Goal: Transaction & Acquisition: Purchase product/service

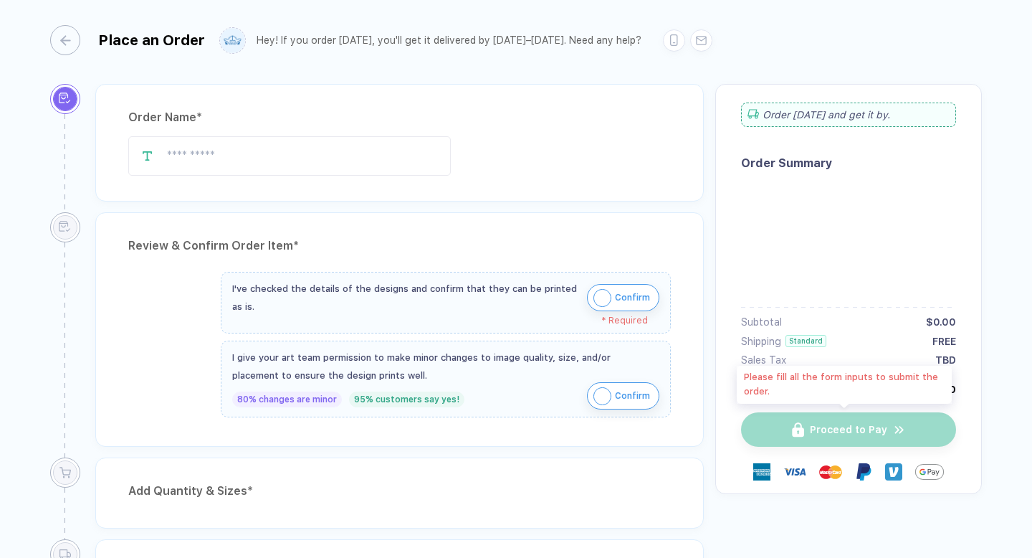
type input "**********"
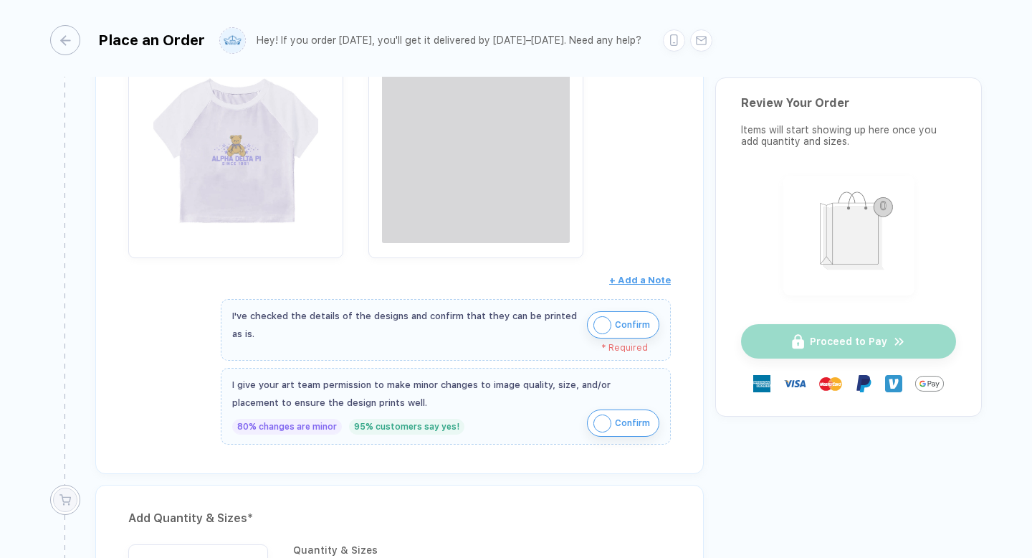
scroll to position [294, 0]
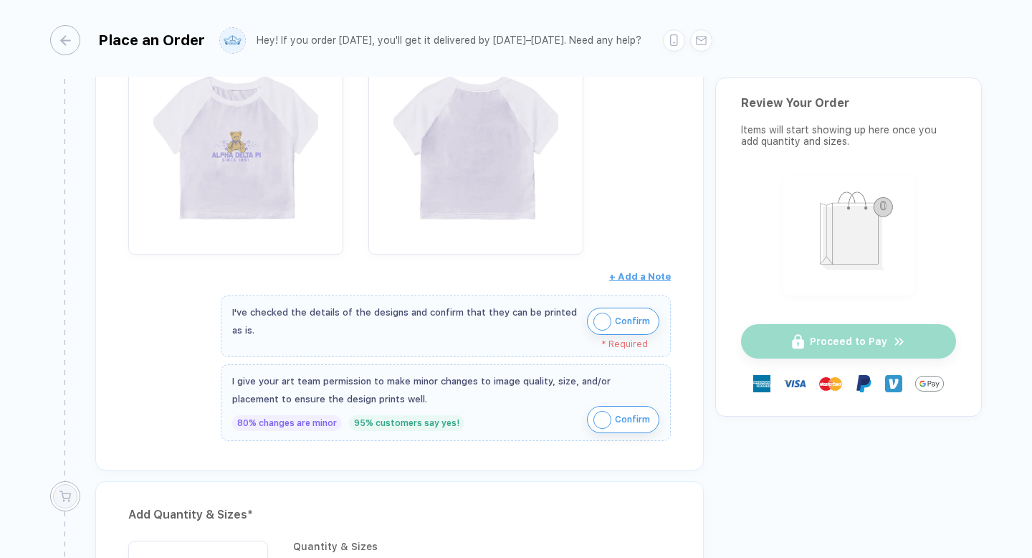
click at [594, 326] on img "button" at bounding box center [603, 322] width 18 height 18
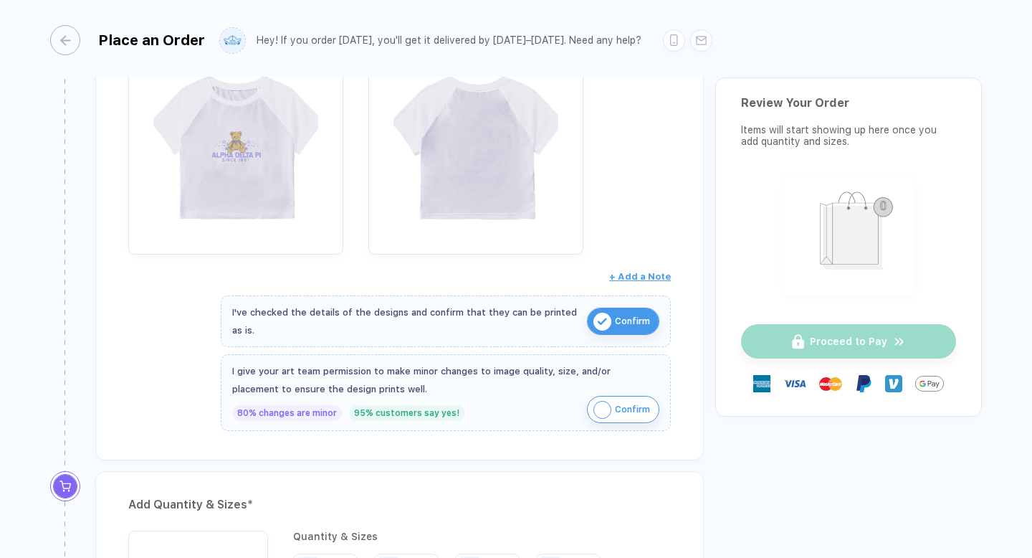
click at [602, 409] on img "button" at bounding box center [603, 410] width 18 height 18
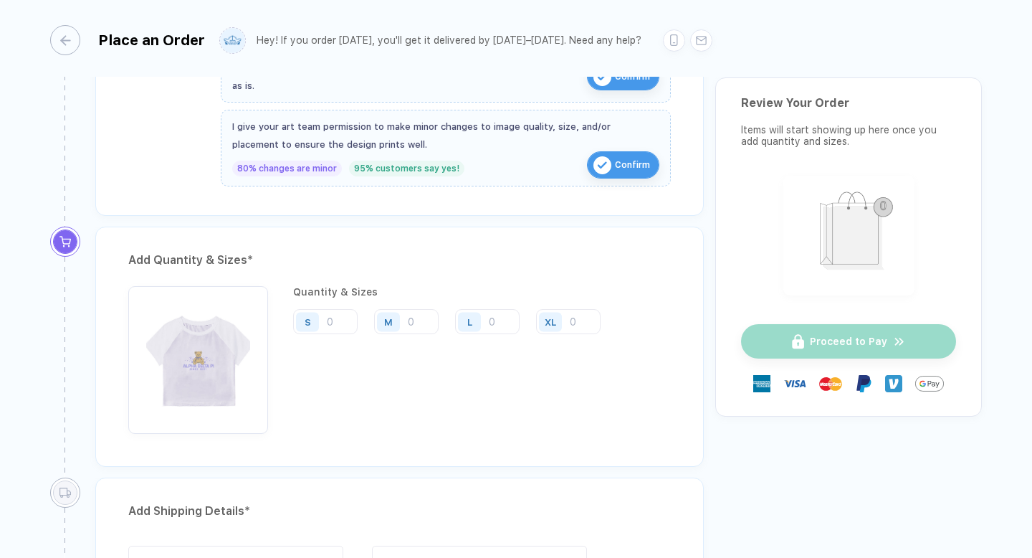
scroll to position [571, 0]
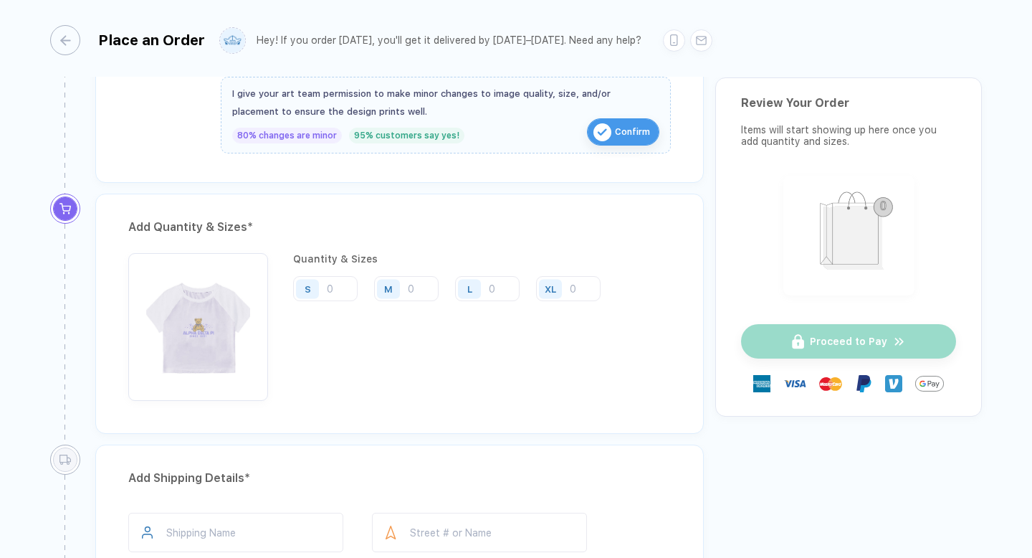
click at [302, 289] on div "S" at bounding box center [307, 288] width 23 height 19
click at [325, 290] on div "S" at bounding box center [309, 288] width 33 height 25
click at [307, 285] on div "S" at bounding box center [308, 288] width 6 height 11
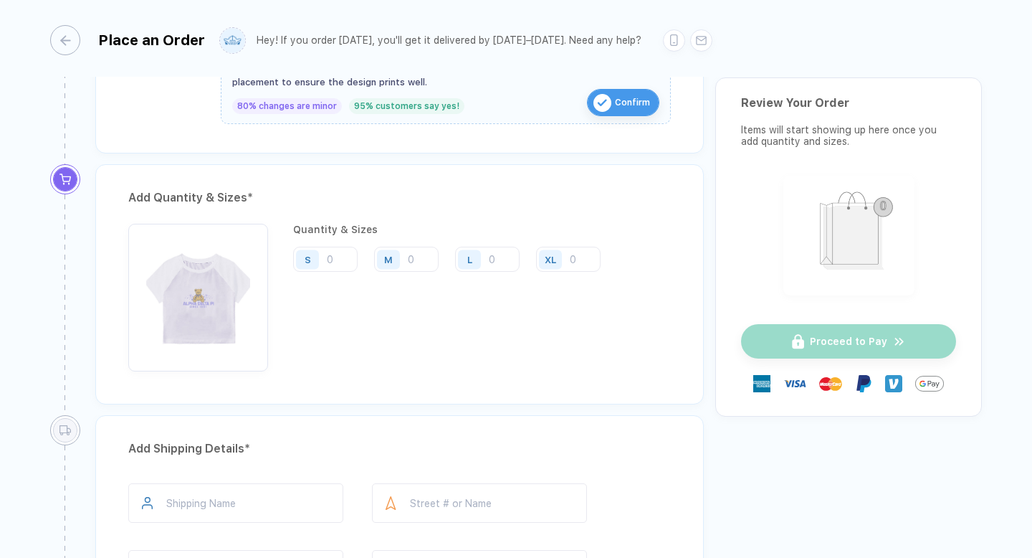
scroll to position [599, 0]
click at [311, 260] on div "S" at bounding box center [307, 260] width 23 height 19
click at [330, 265] on input "number" at bounding box center [325, 260] width 65 height 25
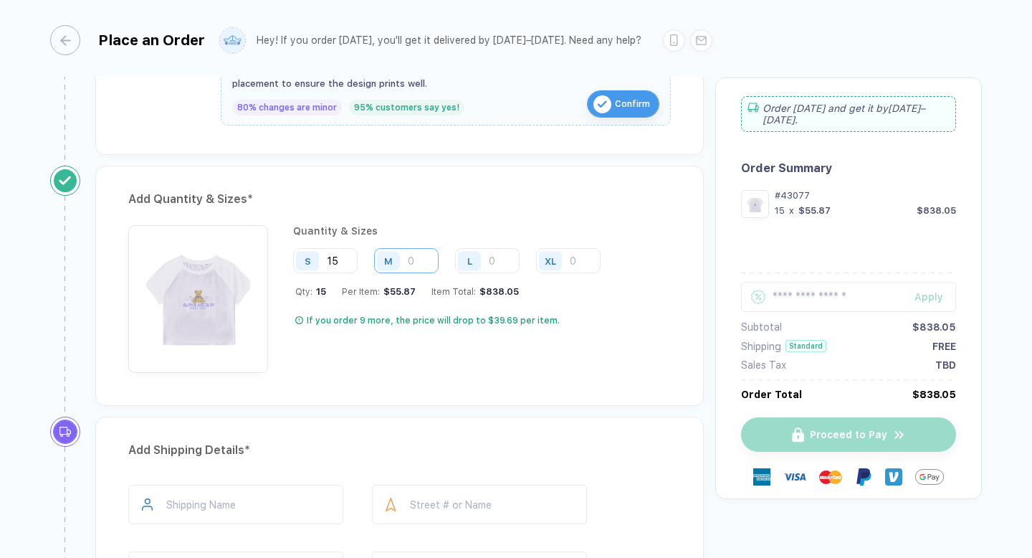
type input "15"
click at [409, 263] on input "number" at bounding box center [406, 260] width 65 height 25
type input "19"
click at [509, 260] on input "number" at bounding box center [487, 260] width 65 height 25
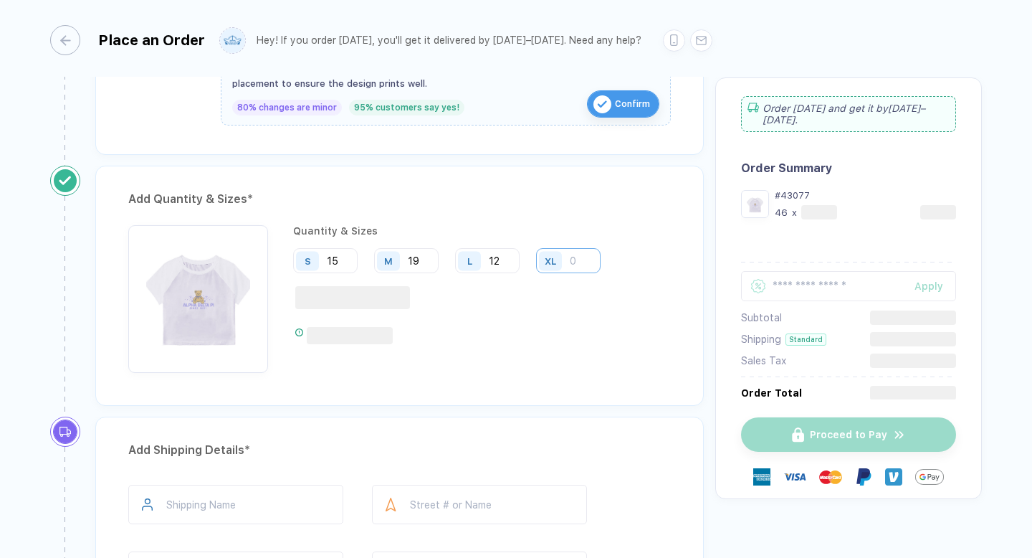
type input "12"
click at [576, 262] on input "number" at bounding box center [568, 260] width 65 height 25
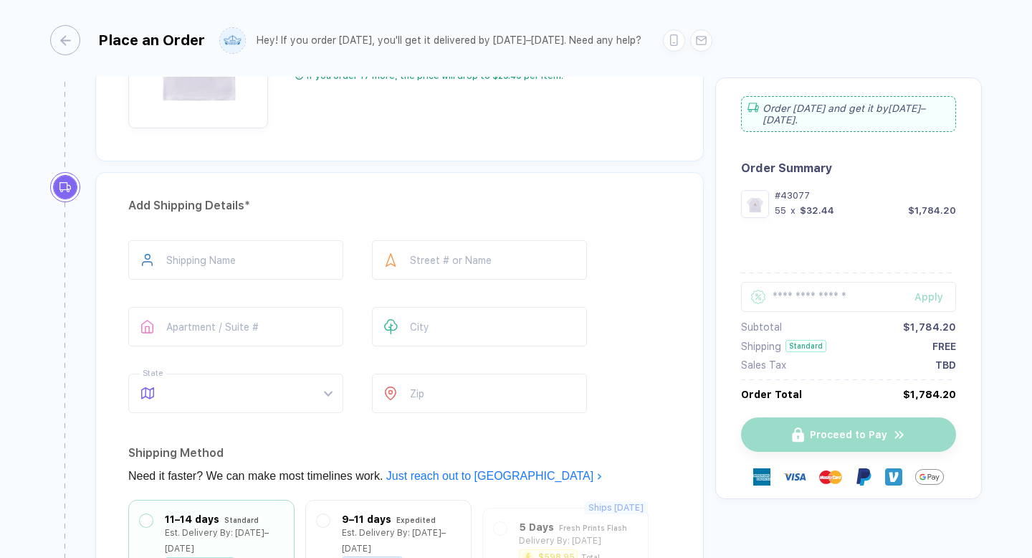
scroll to position [847, 0]
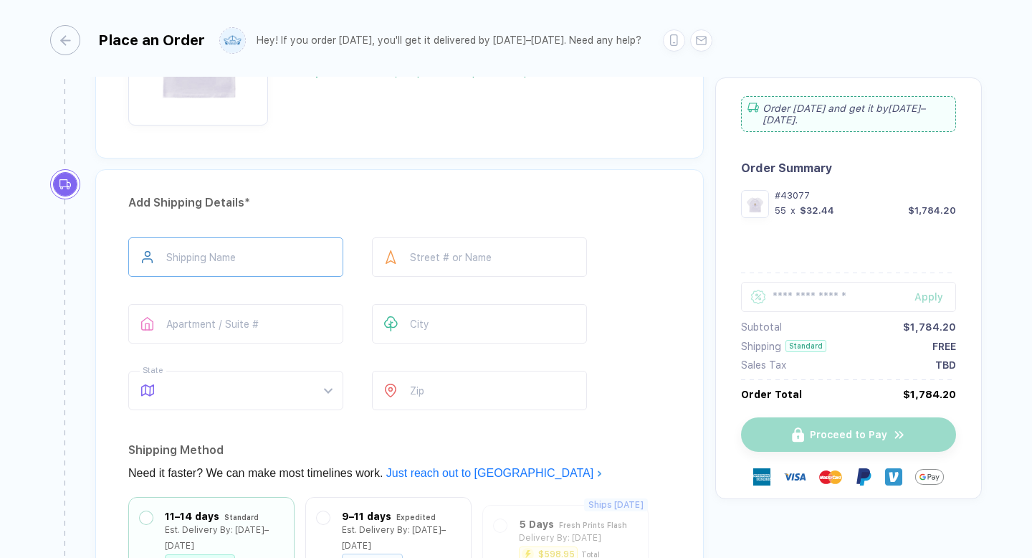
type input "9"
click at [300, 260] on input "text" at bounding box center [235, 256] width 215 height 39
type input "**********"
click at [458, 254] on input "text" at bounding box center [479, 256] width 215 height 39
type input "**********"
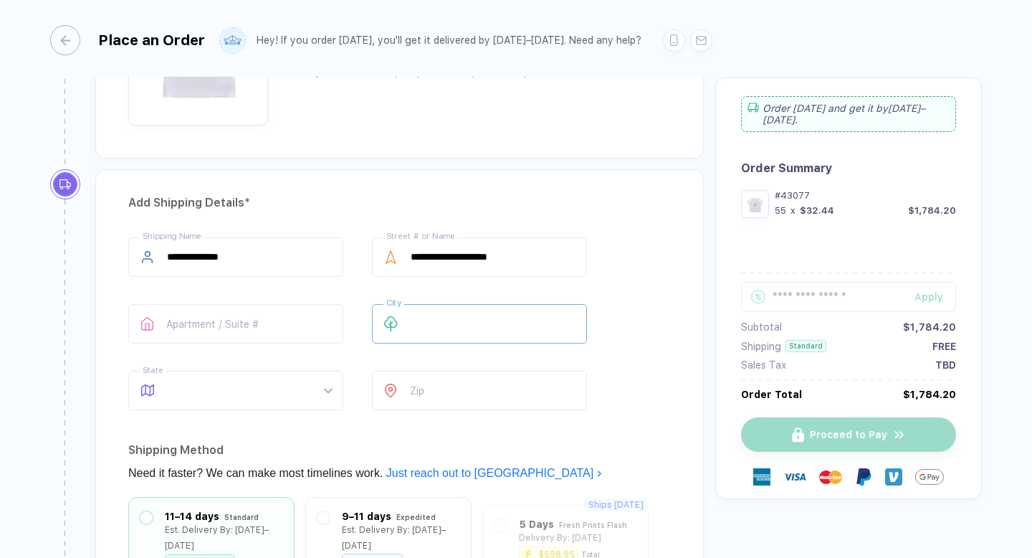
click at [438, 318] on input "text" at bounding box center [479, 323] width 215 height 39
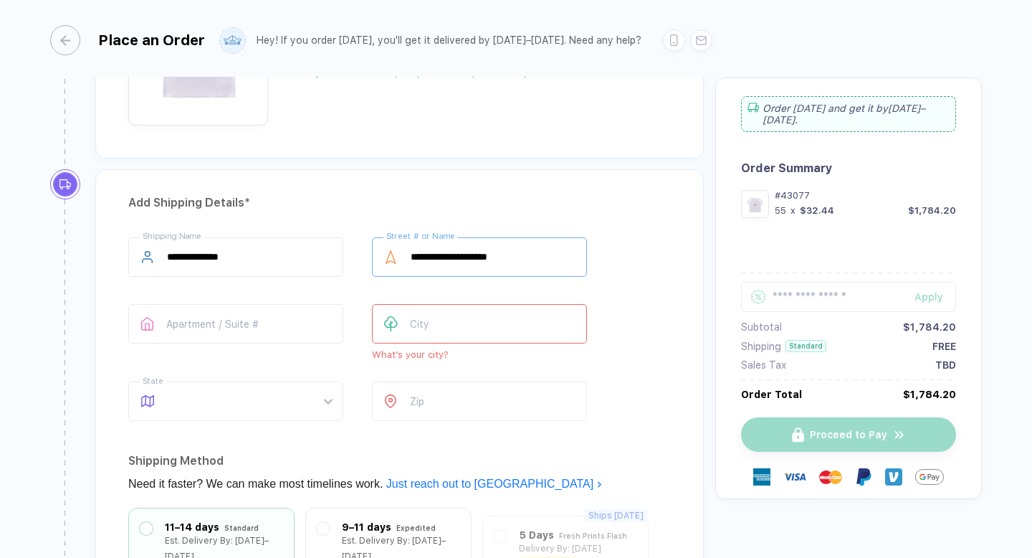
click at [534, 259] on input "**********" at bounding box center [479, 256] width 215 height 39
click at [469, 333] on input "text" at bounding box center [479, 323] width 215 height 39
click at [450, 319] on input "text" at bounding box center [479, 323] width 215 height 39
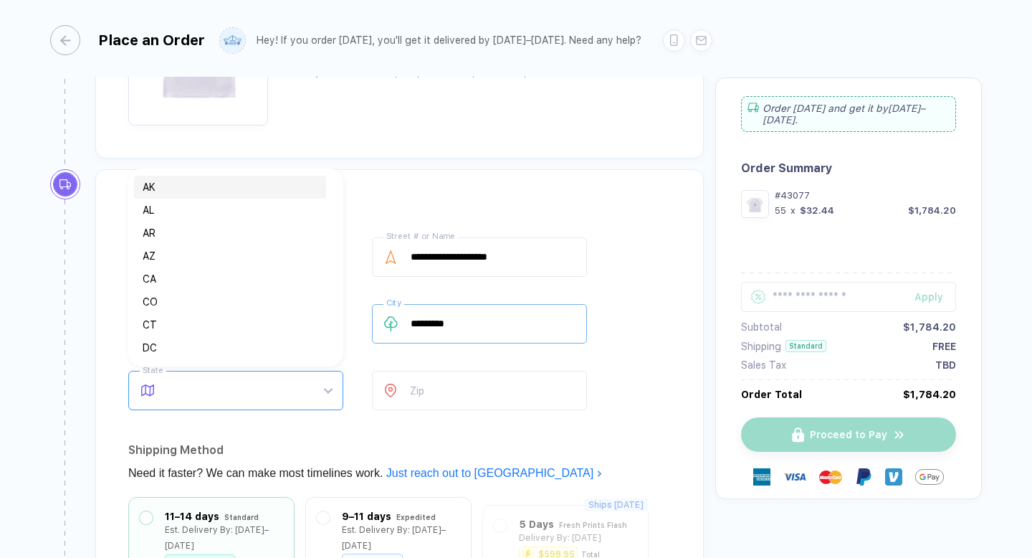
click at [302, 396] on span at bounding box center [249, 390] width 165 height 38
type input "*********"
click at [267, 282] on div "CA" at bounding box center [230, 279] width 175 height 16
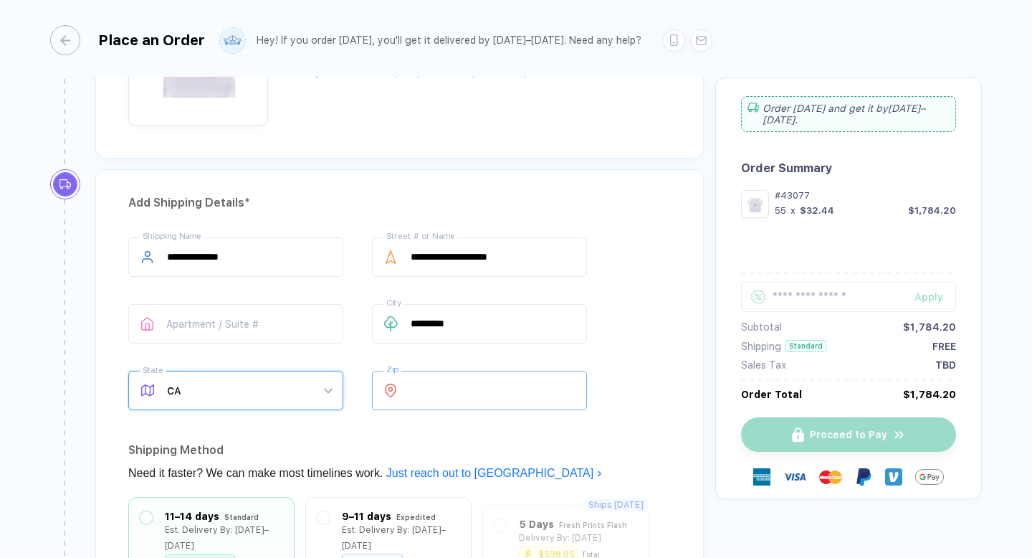
click at [421, 385] on input "number" at bounding box center [479, 390] width 215 height 39
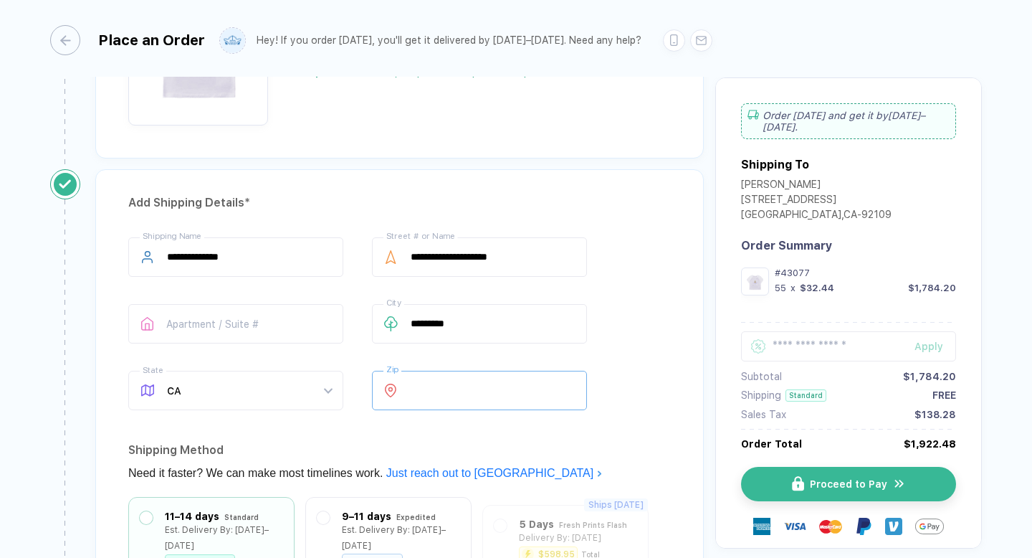
type input "*****"
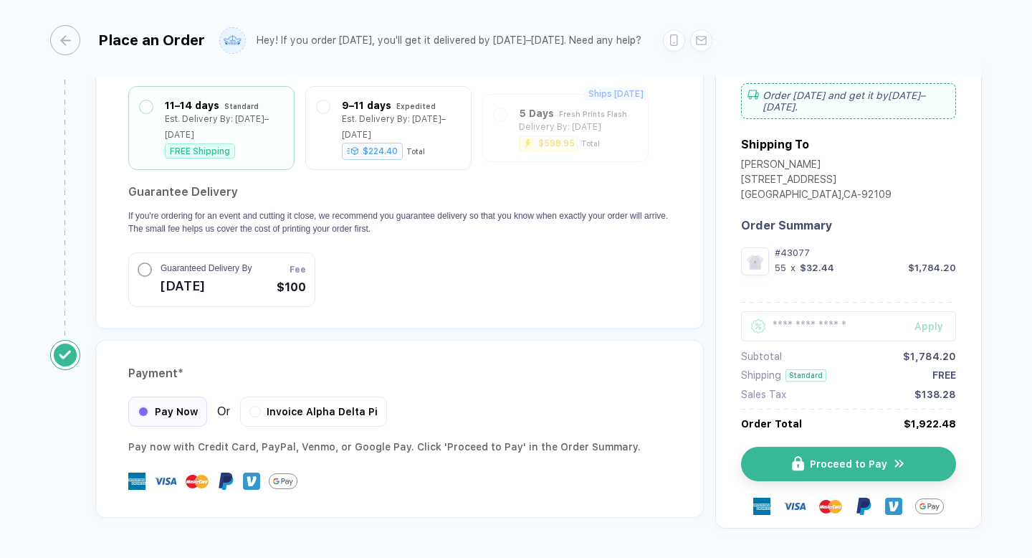
scroll to position [1287, 0]
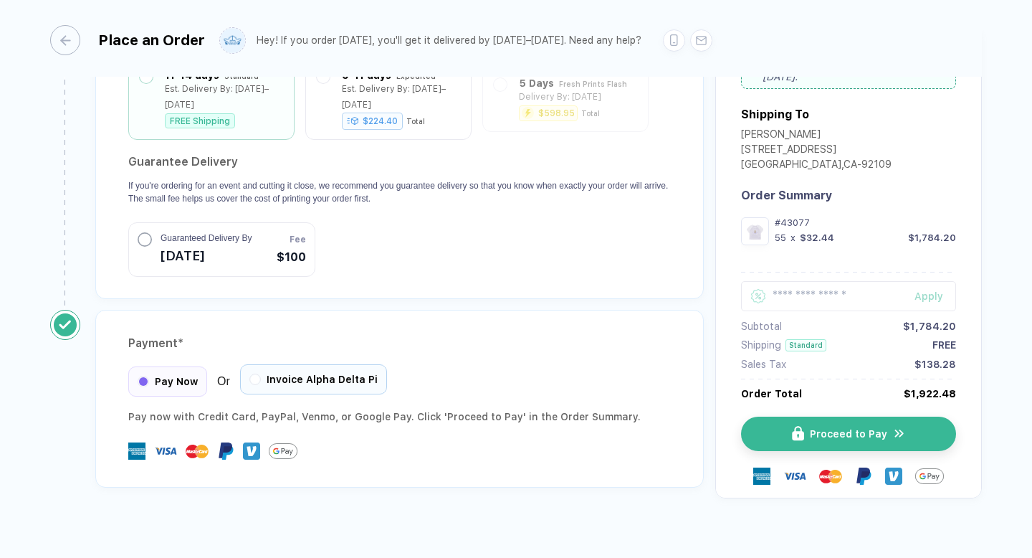
click at [295, 368] on div "Invoice Alpha Delta Pi" at bounding box center [313, 379] width 147 height 30
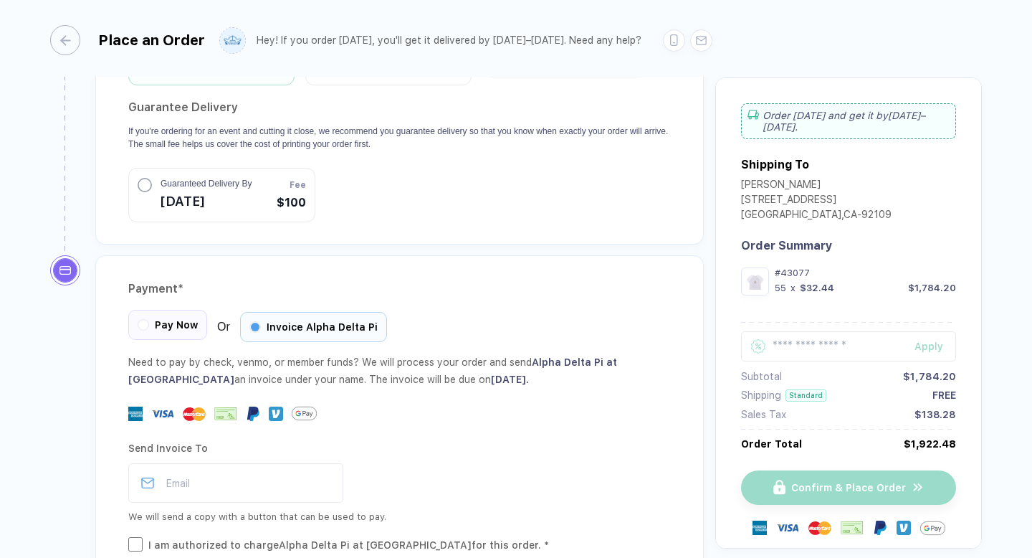
scroll to position [1343, 0]
click at [146, 319] on button "button" at bounding box center [143, 323] width 9 height 9
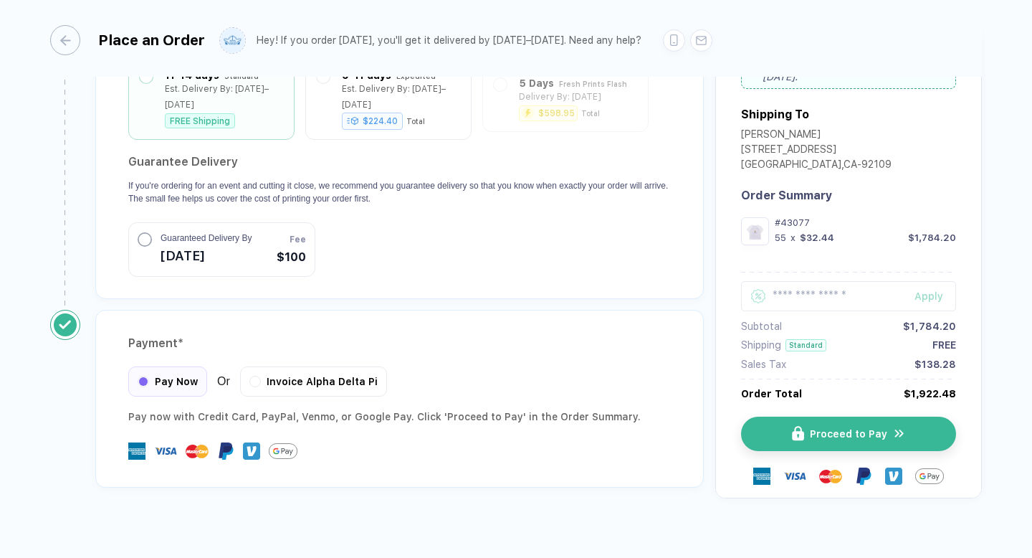
click at [321, 380] on div "Payment * Pay Now Or Invoice Alpha Delta Pi Pay now with Credit Card, PayPal , …" at bounding box center [399, 399] width 609 height 178
click at [310, 373] on div "Invoice Alpha Delta Pi" at bounding box center [313, 379] width 147 height 30
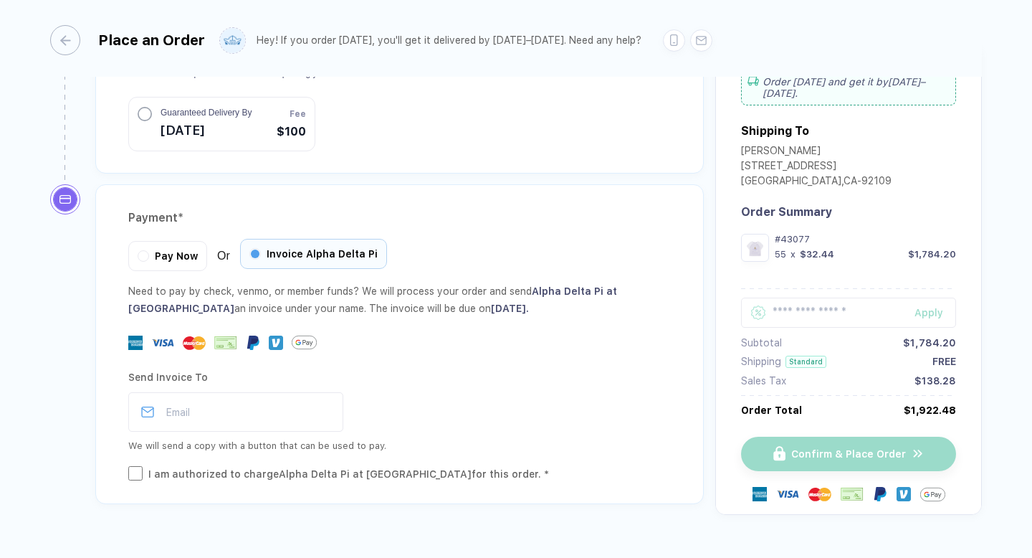
scroll to position [1416, 0]
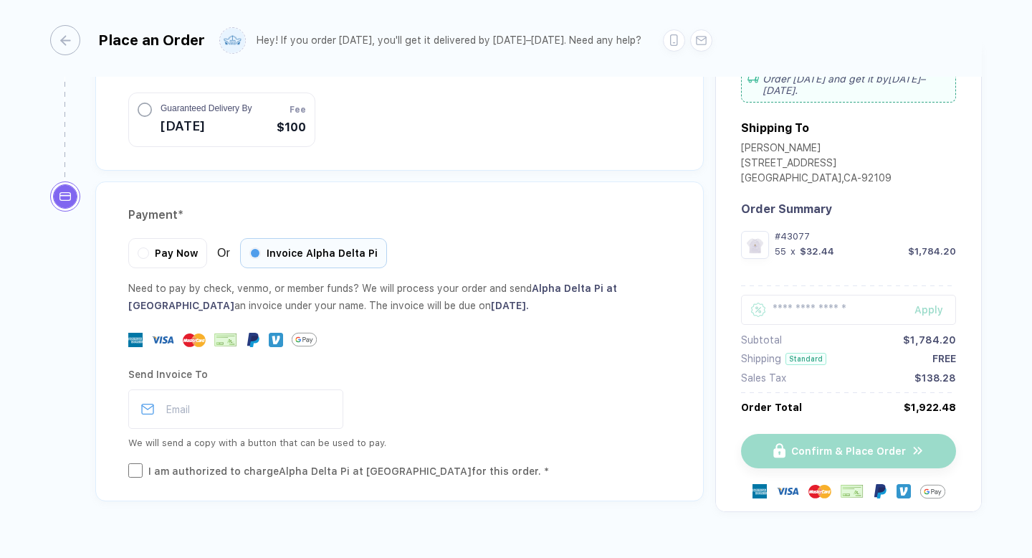
click at [176, 247] on span "Pay Now" at bounding box center [176, 252] width 43 height 11
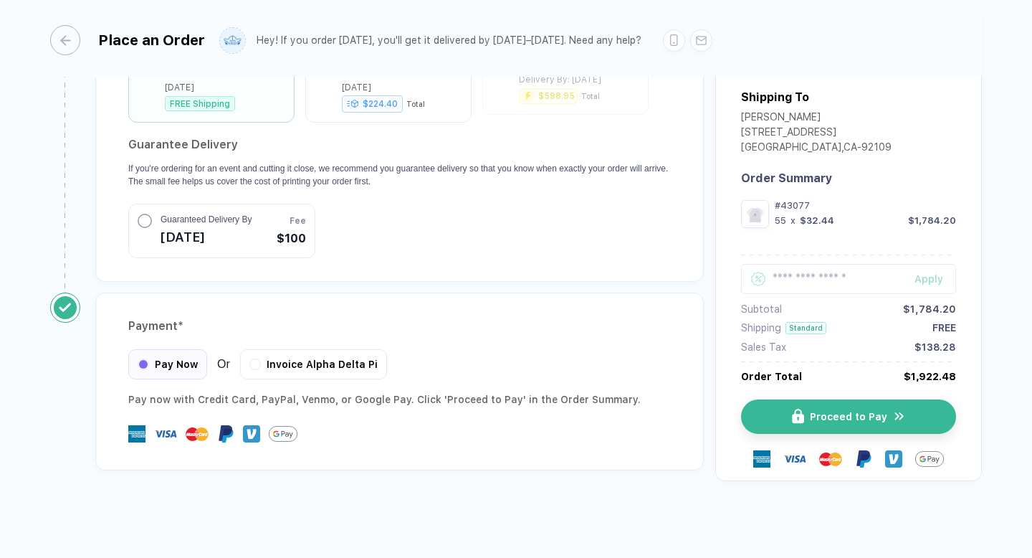
scroll to position [1287, 0]
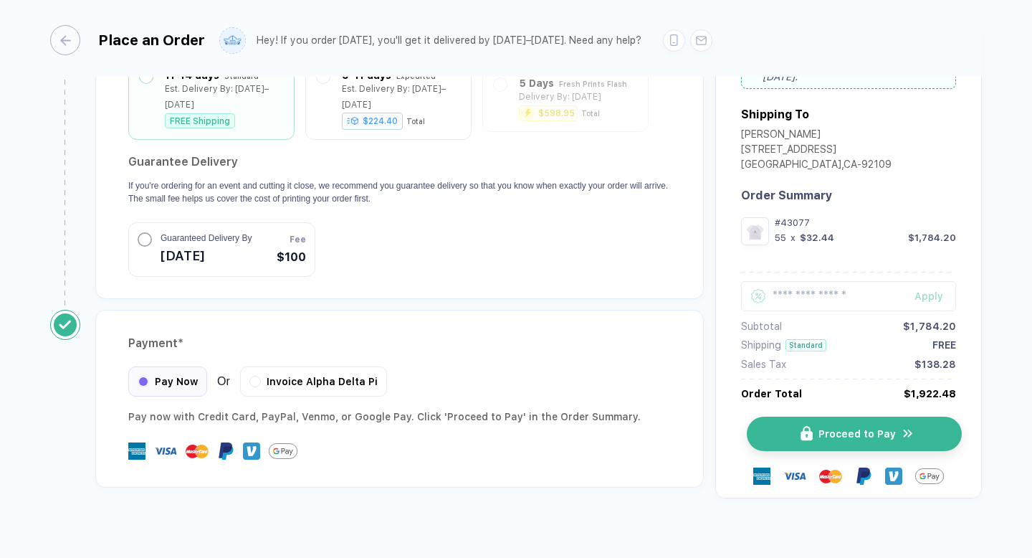
click at [771, 417] on button "Proceed to Pay" at bounding box center [854, 433] width 215 height 34
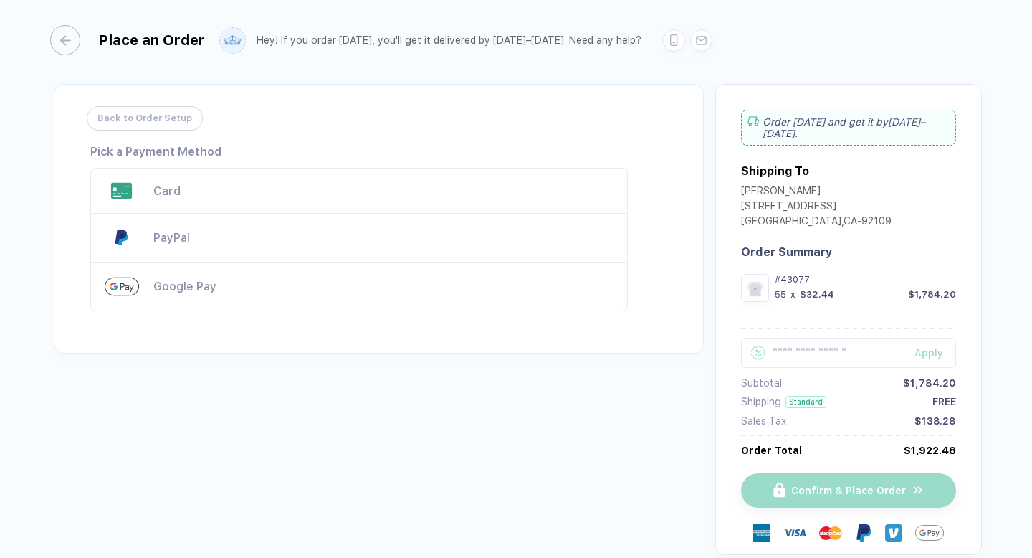
click at [306, 197] on div "Card" at bounding box center [383, 191] width 460 height 14
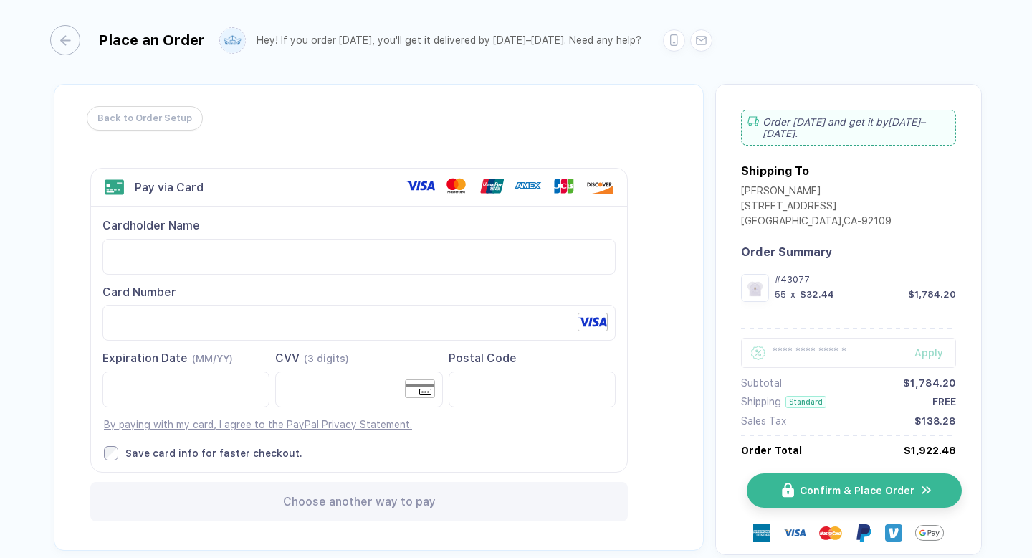
click at [840, 490] on span "Confirm & Place Order" at bounding box center [857, 490] width 115 height 11
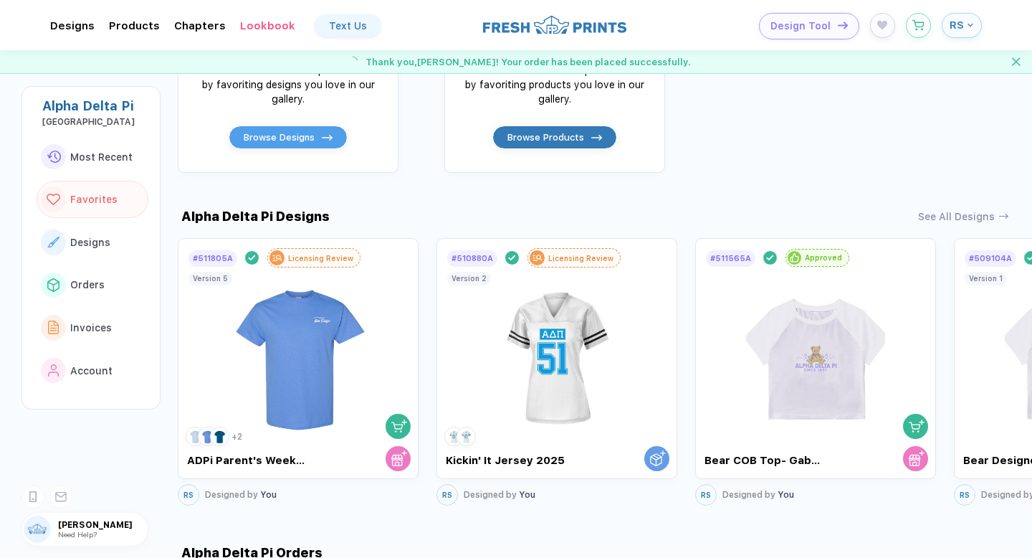
scroll to position [548, 0]
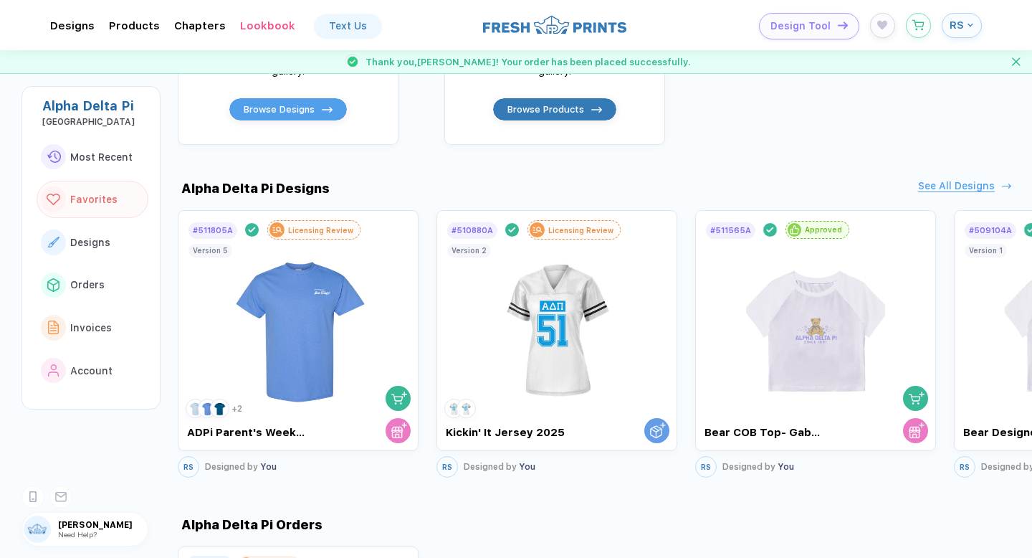
click at [966, 191] on div "See All Designs" at bounding box center [956, 186] width 77 height 12
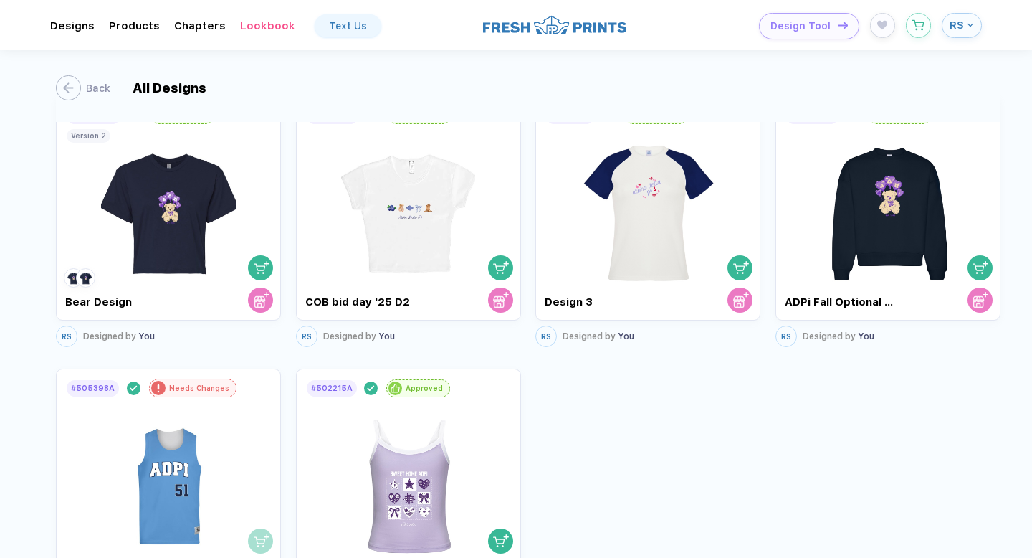
scroll to position [647, 0]
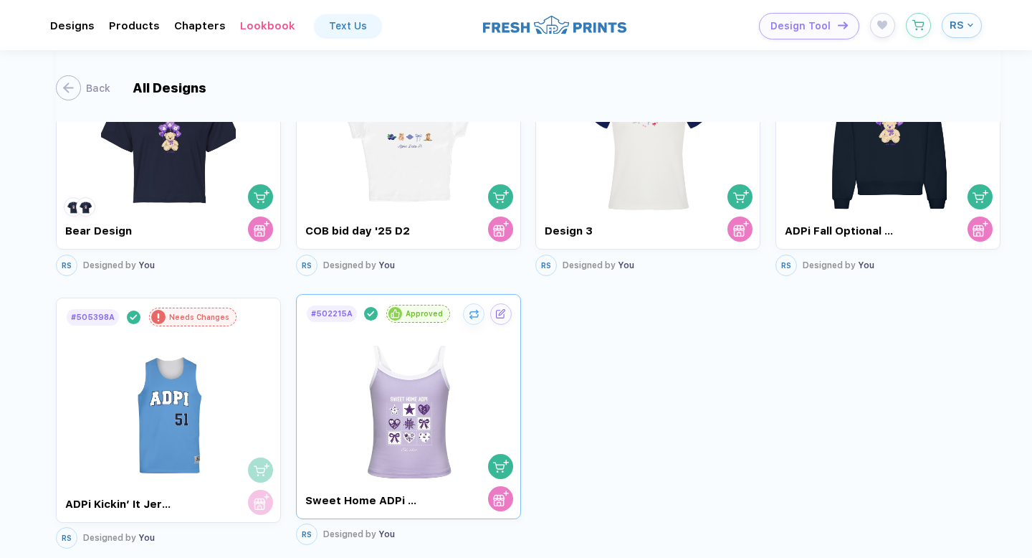
click at [470, 385] on img at bounding box center [408, 404] width 134 height 163
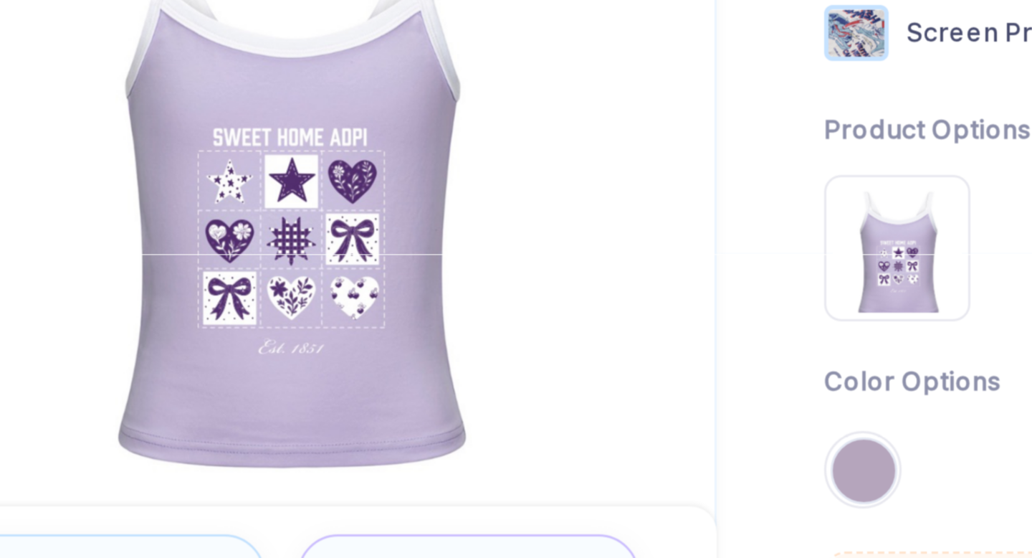
scroll to position [114, 0]
